Goal: Find contact information: Find contact information

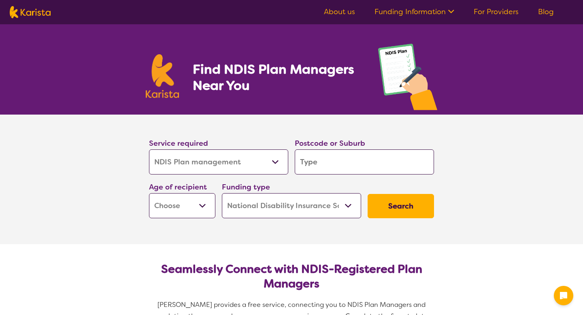
select select "NDIS Plan management"
select select "NDIS"
select select "NDIS Plan management"
select select "NDIS"
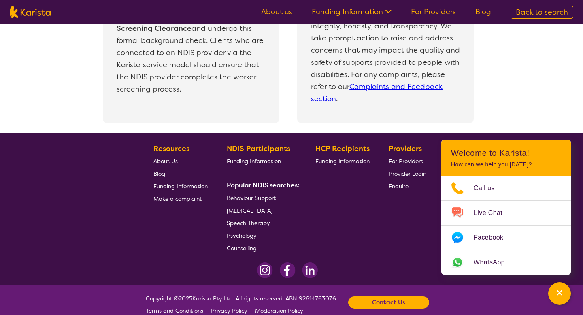
scroll to position [1785, 0]
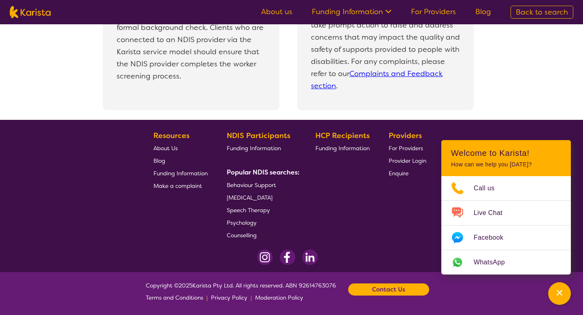
click at [402, 236] on div "Providers For Providers Provider Login Enquire" at bounding box center [409, 186] width 41 height 112
click at [556, 299] on div "Channel Menu" at bounding box center [560, 294] width 16 height 18
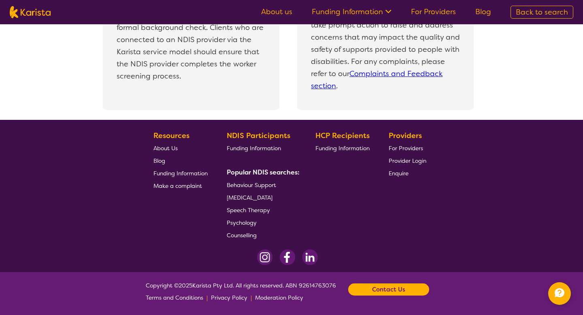
click at [399, 289] on b "Contact Us" at bounding box center [388, 290] width 33 height 12
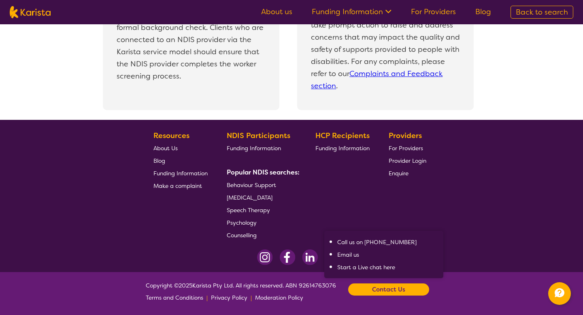
click at [472, 162] on footer "Resources About Us Blog Funding Information Make a complaint NDIS Participants …" at bounding box center [291, 196] width 583 height 152
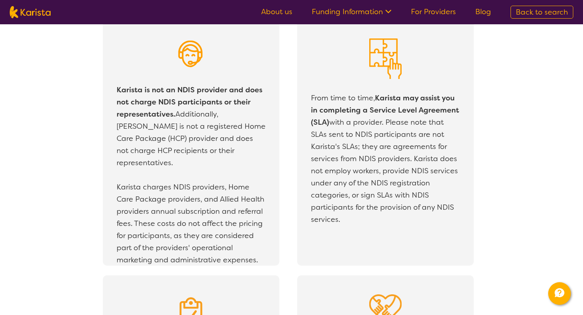
scroll to position [1427, 0]
